Goal: Task Accomplishment & Management: Complete application form

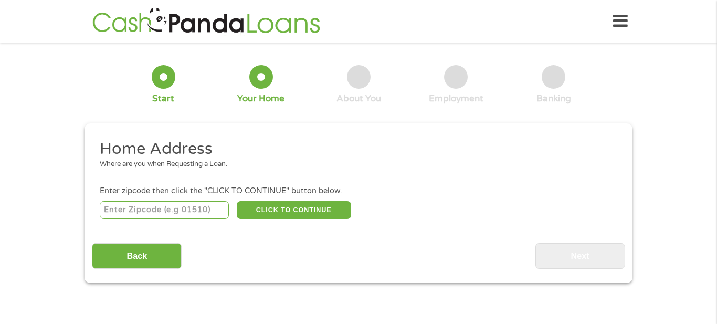
scroll to position [3, 0]
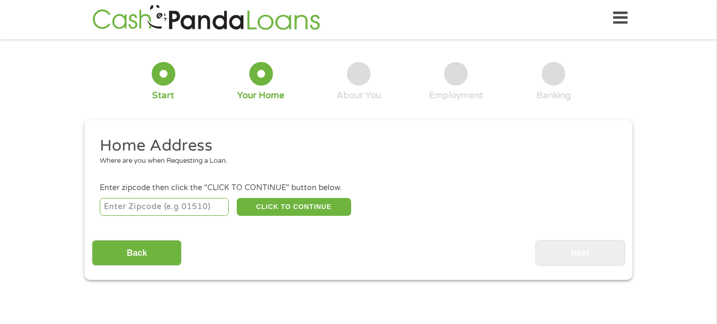
click at [197, 206] on input "number" at bounding box center [165, 207] width 130 height 18
type input "43207"
click at [272, 208] on button "CLICK TO CONTINUE" at bounding box center [294, 207] width 114 height 18
type input "43207"
type input "Columbus"
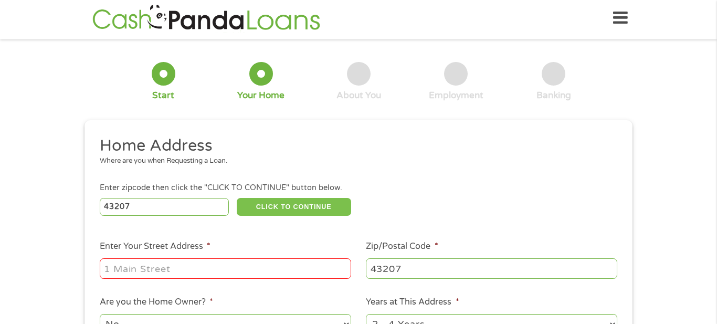
click at [272, 208] on button "CLICK TO CONTINUE" at bounding box center [294, 207] width 114 height 18
click at [177, 269] on input "Enter Your Street Address *" at bounding box center [225, 268] width 251 height 20
type input "[STREET_ADDRESS]"
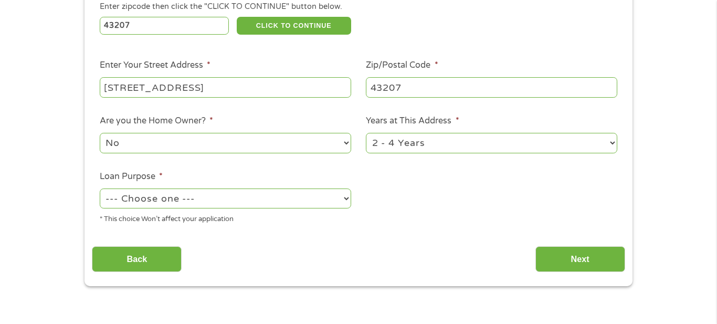
scroll to position [190, 0]
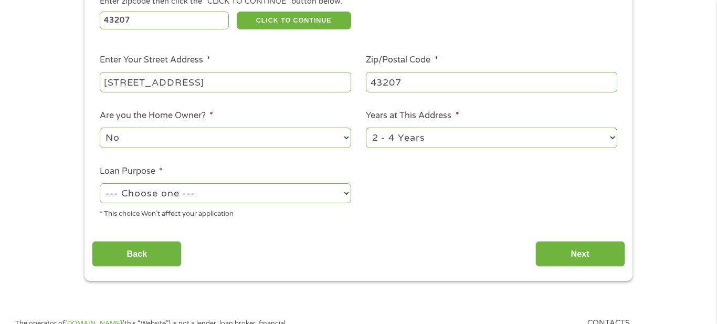
click at [512, 143] on select "1 Year or less 1 - 2 Years 2 - 4 Years Over 4 Years" at bounding box center [491, 138] width 251 height 20
select select "12months"
click at [366, 129] on select "1 Year or less 1 - 2 Years 2 - 4 Years Over 4 Years" at bounding box center [491, 138] width 251 height 20
click at [226, 148] on select "No Yes" at bounding box center [225, 138] width 251 height 20
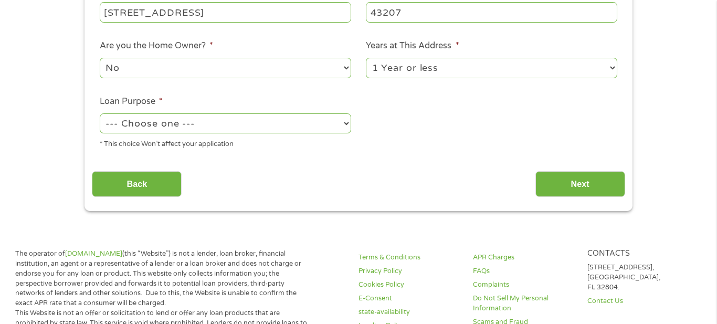
scroll to position [264, 0]
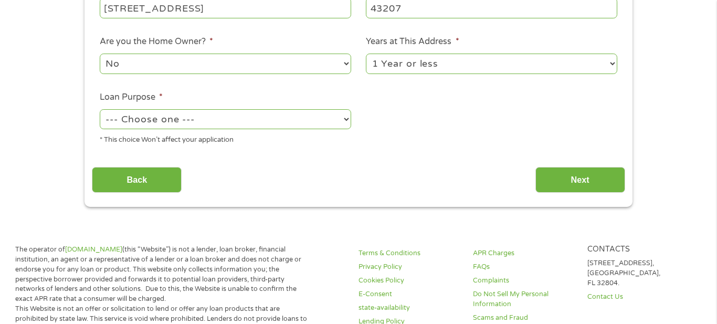
click at [239, 127] on select "--- Choose one --- Pay Bills Debt Consolidation Home Improvement Major Purchase…" at bounding box center [225, 119] width 251 height 20
select select "other"
click at [100, 112] on select "--- Choose one --- Pay Bills Debt Consolidation Home Improvement Major Purchase…" at bounding box center [225, 119] width 251 height 20
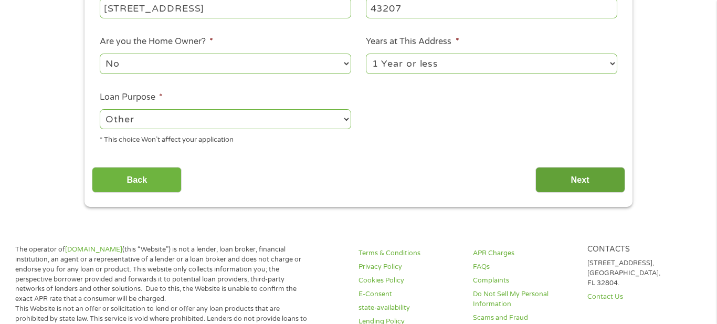
click at [578, 184] on input "Next" at bounding box center [580, 180] width 90 height 26
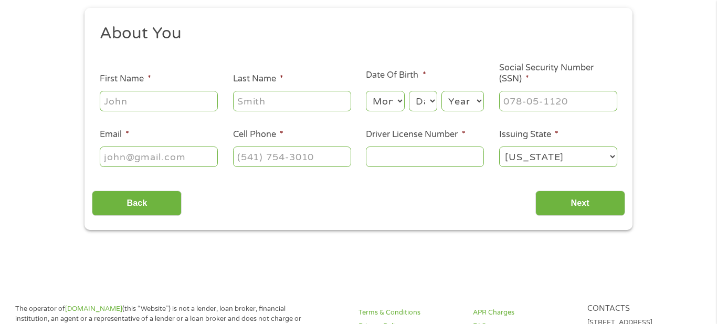
scroll to position [0, 0]
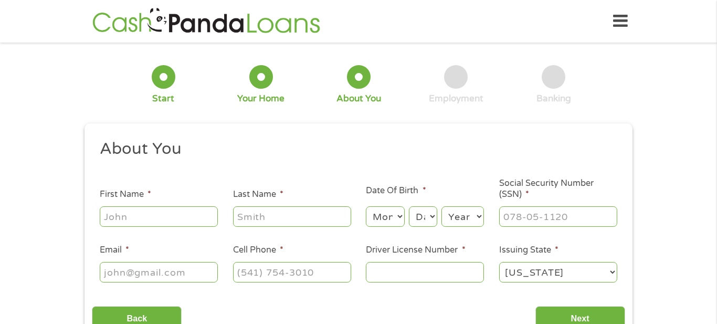
click at [194, 216] on input "First Name *" at bounding box center [159, 216] width 118 height 20
type input "[PERSON_NAME]"
type input "[EMAIL_ADDRESS][DOMAIN_NAME]"
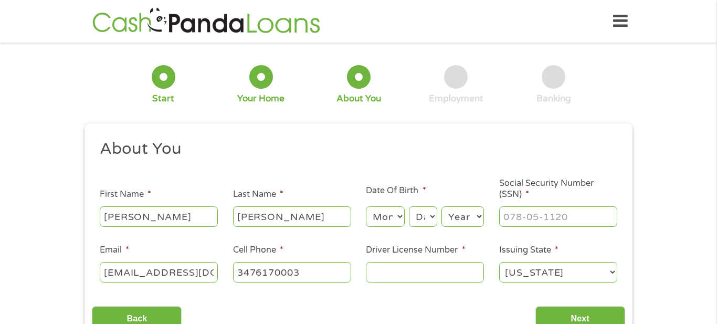
type input "[PHONE_NUMBER]"
click at [400, 218] on select "Month 1 2 3 4 5 6 7 8 9 10 11 12" at bounding box center [385, 216] width 38 height 20
select select "1"
click at [366, 206] on select "Month 1 2 3 4 5 6 7 8 9 10 11 12" at bounding box center [385, 216] width 38 height 20
click at [420, 212] on select "Day 1 2 3 4 5 6 7 8 9 10 11 12 13 14 15 16 17 18 19 20 21 22 23 24 25 26 27 28 …" at bounding box center [423, 216] width 28 height 20
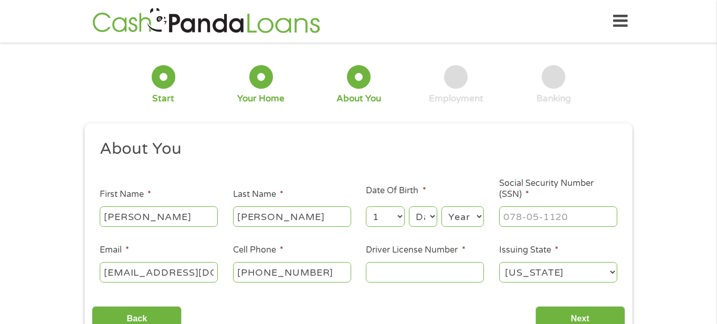
select select "10"
click at [409, 206] on select "Day 1 2 3 4 5 6 7 8 9 10 11 12 13 14 15 16 17 18 19 20 21 22 23 24 25 26 27 28 …" at bounding box center [423, 216] width 28 height 20
click at [459, 219] on select "Year [DATE] 2006 2005 2004 2003 2002 2001 2000 1999 1998 1997 1996 1995 1994 19…" at bounding box center [462, 216] width 43 height 20
select select "1971"
click at [441, 206] on select "Year [DATE] 2006 2005 2004 2003 2002 2001 2000 1999 1998 1997 1996 1995 1994 19…" at bounding box center [462, 216] width 43 height 20
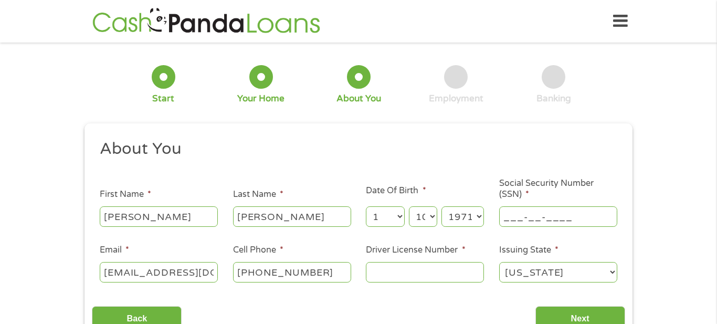
click at [512, 216] on input "___-__-____" at bounding box center [558, 216] width 118 height 20
type input "_05-65-8150"
click at [582, 316] on input "Next" at bounding box center [580, 319] width 90 height 26
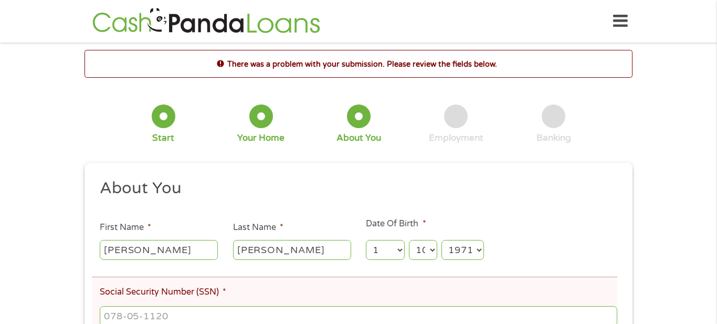
click at [582, 316] on input "Social Security Number (SSN) *" at bounding box center [359, 316] width 518 height 20
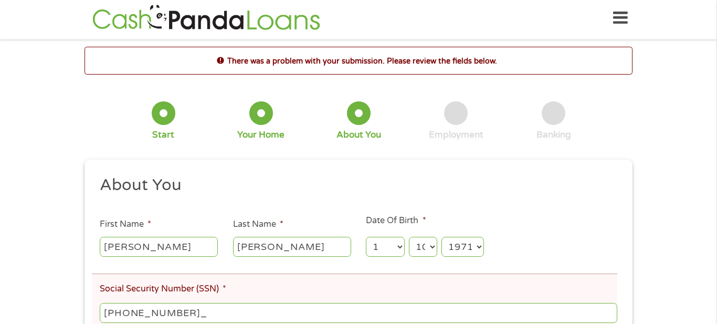
type input "056-58-1506"
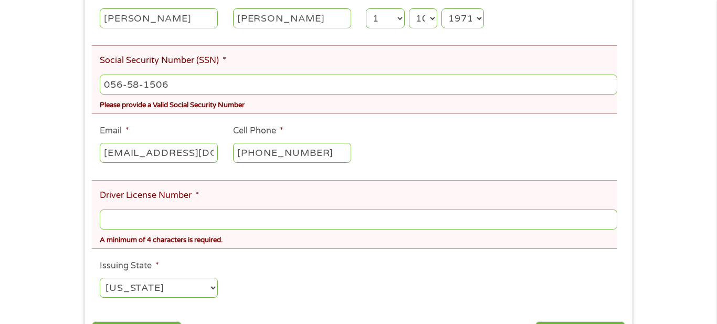
scroll to position [234, 0]
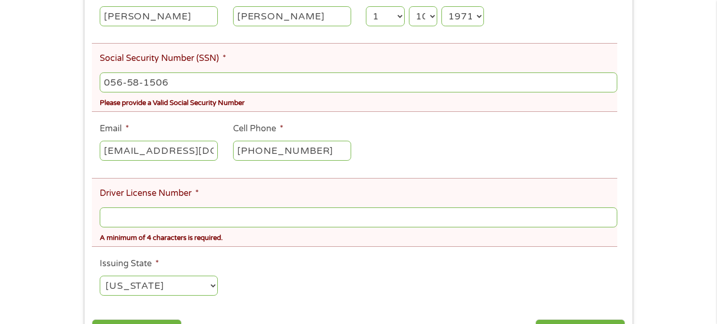
click at [484, 219] on input "Driver License Number *" at bounding box center [359, 217] width 518 height 20
type input "012327198"
click at [208, 290] on select "[US_STATE] [US_STATE] [US_STATE] [US_STATE] [US_STATE] [US_STATE] [US_STATE] [U…" at bounding box center [159, 286] width 118 height 20
select select "[US_STATE]"
click at [100, 279] on select "[US_STATE] [US_STATE] [US_STATE] [US_STATE] [US_STATE] [US_STATE] [US_STATE] [U…" at bounding box center [159, 286] width 118 height 20
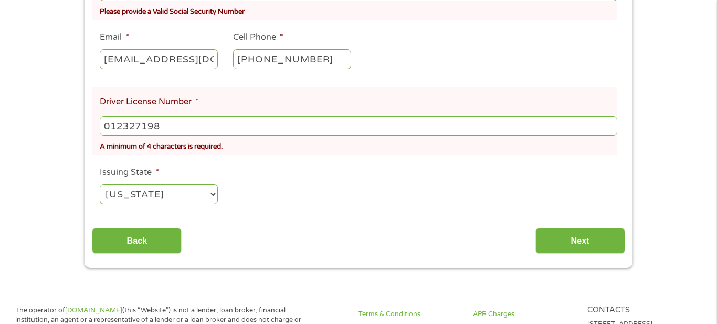
scroll to position [329, 0]
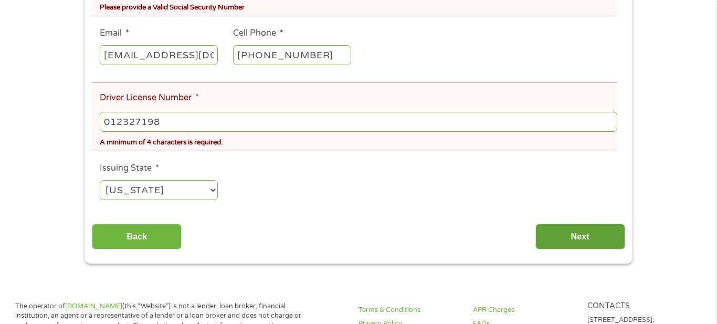
click at [566, 236] on input "Next" at bounding box center [580, 237] width 90 height 26
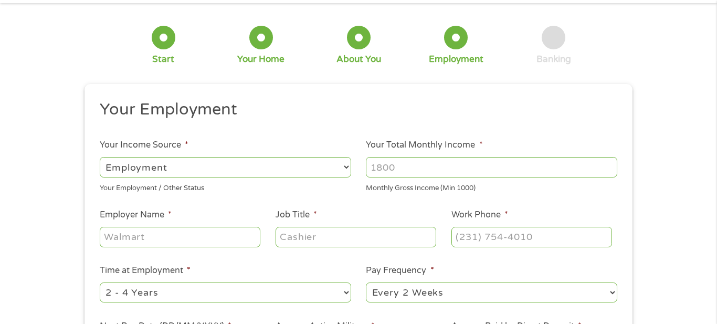
scroll to position [0, 0]
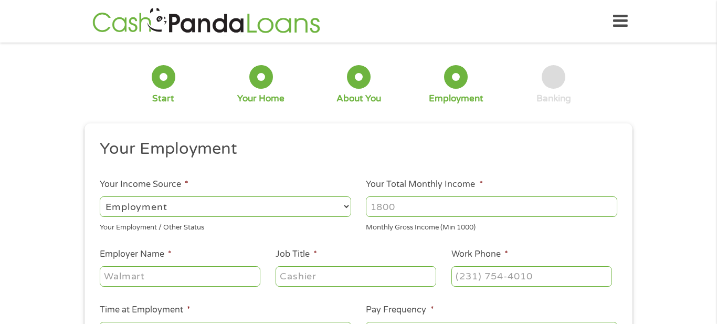
click at [342, 205] on select "--- Choose one --- Employment [DEMOGRAPHIC_DATA] Benefits" at bounding box center [225, 206] width 251 height 20
select select "benefits"
click at [100, 196] on select "--- Choose one --- Employment [DEMOGRAPHIC_DATA] Benefits" at bounding box center [225, 206] width 251 height 20
type input "Other"
type input "[PHONE_NUMBER]"
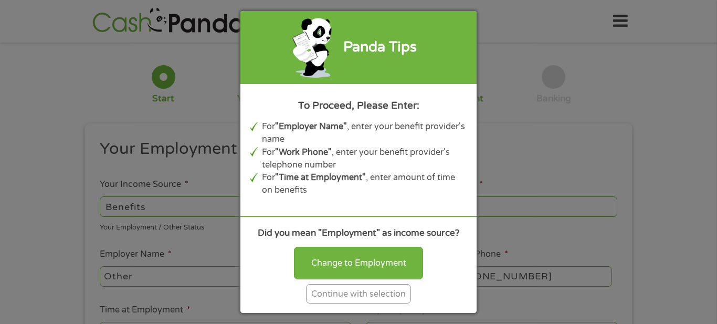
click at [359, 292] on div "Continue with selection" at bounding box center [358, 293] width 105 height 19
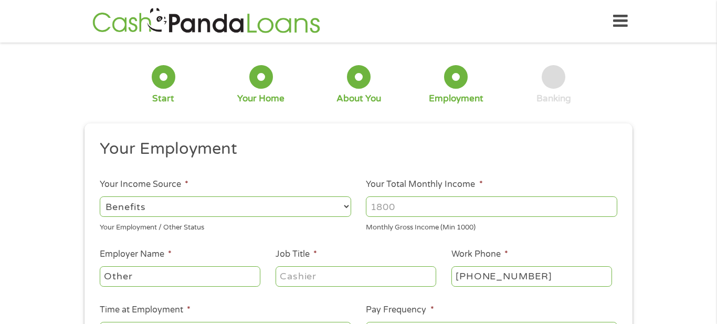
click at [229, 280] on input "Other" at bounding box center [180, 276] width 161 height 20
type input "O"
type input "social sercurity"
click at [559, 277] on input "[PHONE_NUMBER]" at bounding box center [531, 276] width 161 height 20
type input "[PHONE_NUMBER]"
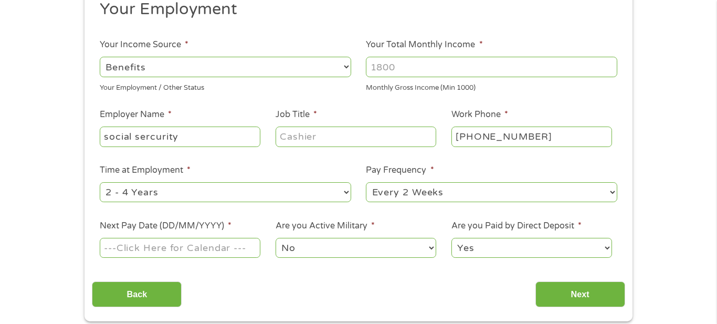
scroll to position [142, 0]
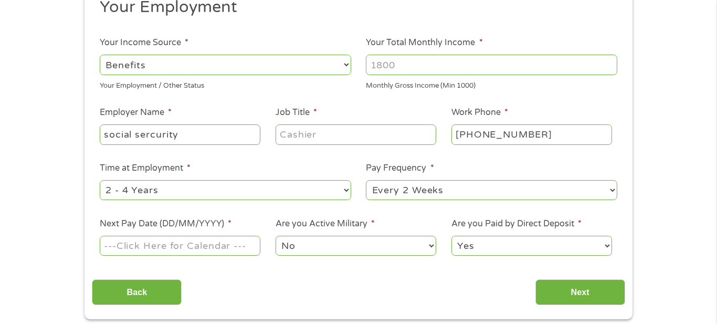
click at [378, 69] on input "Your Total Monthly Income *" at bounding box center [491, 65] width 251 height 20
type input "987.00"
click at [335, 193] on select "--- Choose one --- 1 Year or less 1 - 2 Years 2 - 4 Years Over 4 Years" at bounding box center [225, 190] width 251 height 20
select select "60months"
click at [100, 182] on select "--- Choose one --- 1 Year or less 1 - 2 Years 2 - 4 Years Over 4 Years" at bounding box center [225, 190] width 251 height 20
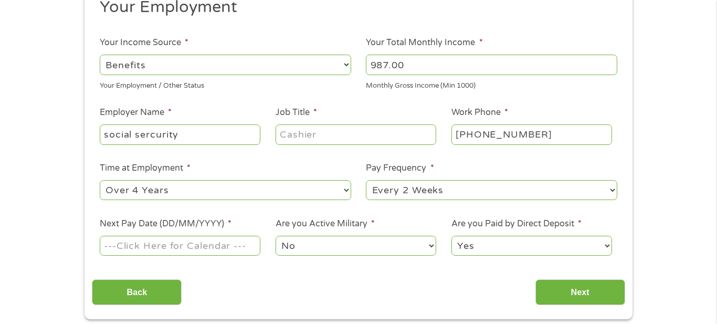
click at [608, 189] on select "--- Choose one --- Every 2 Weeks Every Week Monthly Semi-Monthly" at bounding box center [491, 190] width 251 height 20
select select "monthly"
click at [366, 182] on select "--- Choose one --- Every 2 Weeks Every Week Monthly Semi-Monthly" at bounding box center [491, 190] width 251 height 20
click at [230, 252] on input "Next Pay Date (DD/MM/YYYY) *" at bounding box center [180, 246] width 161 height 20
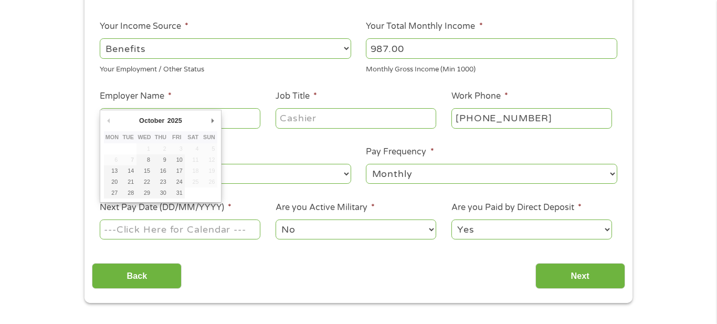
scroll to position [162, 0]
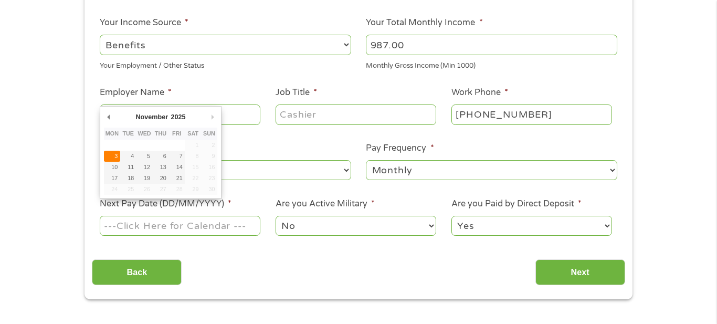
type input "[DATE]"
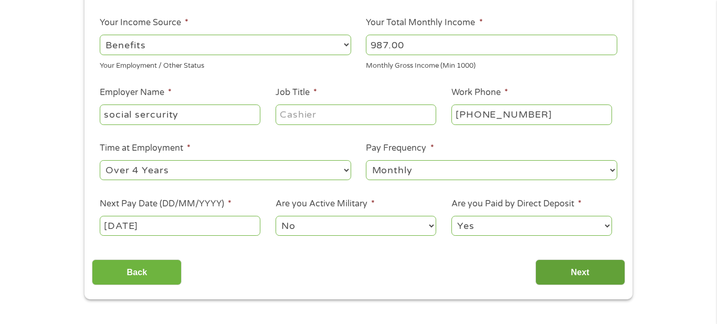
click at [555, 274] on input "Next" at bounding box center [580, 272] width 90 height 26
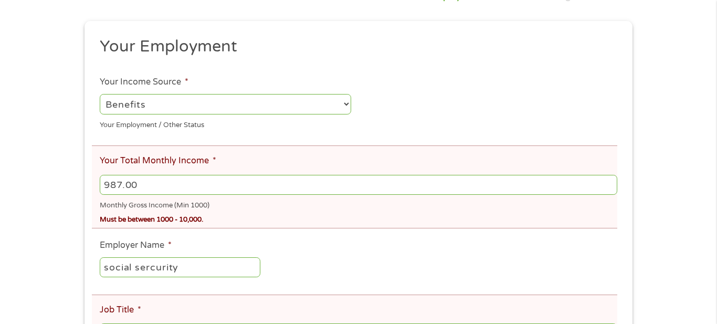
scroll to position [144, 0]
